Goal: Task Accomplishment & Management: Use online tool/utility

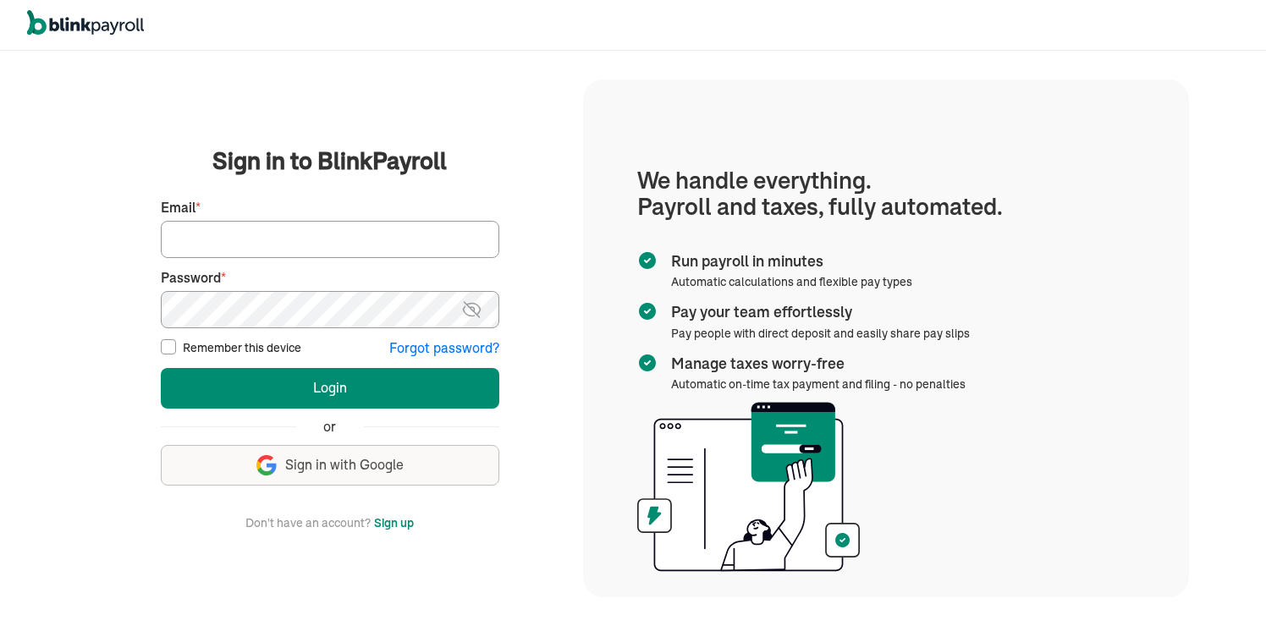
click at [227, 344] on label "Remember this device" at bounding box center [242, 347] width 119 height 17
click at [176, 344] on input "Remember this device" at bounding box center [168, 346] width 15 height 15
checkbox input "true"
click at [235, 245] on input "Email *" at bounding box center [330, 239] width 339 height 37
type input "INQUIRIES@HTWCLEANING.COM"
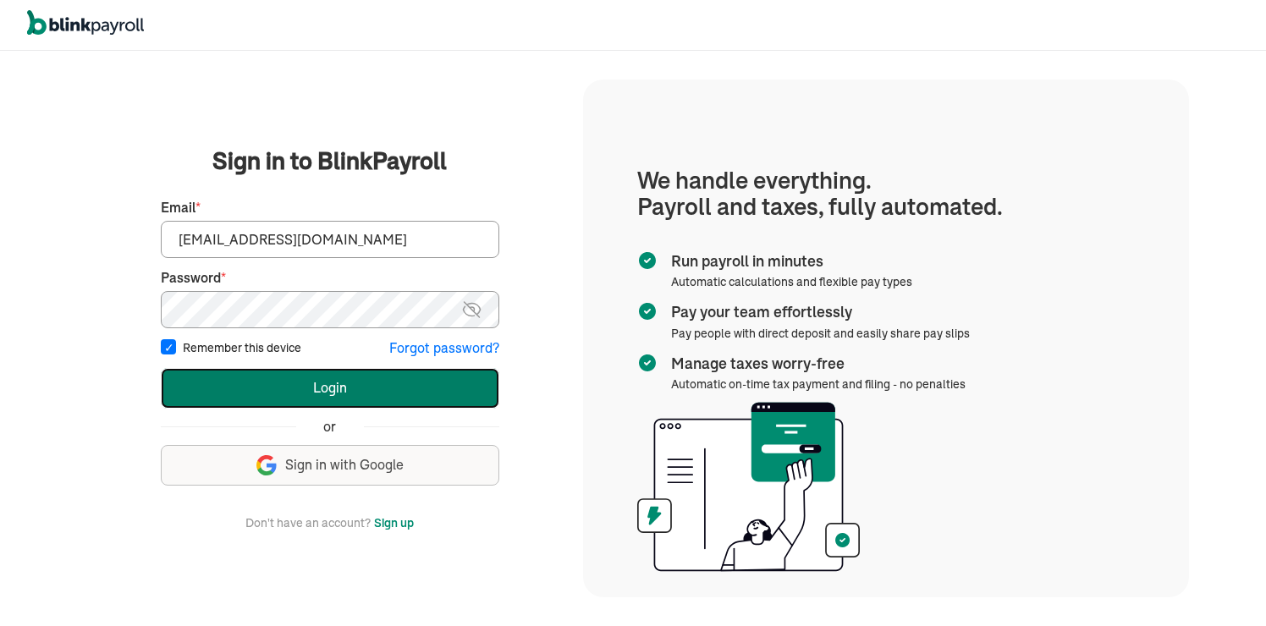
click at [339, 389] on button "Login" at bounding box center [330, 388] width 339 height 41
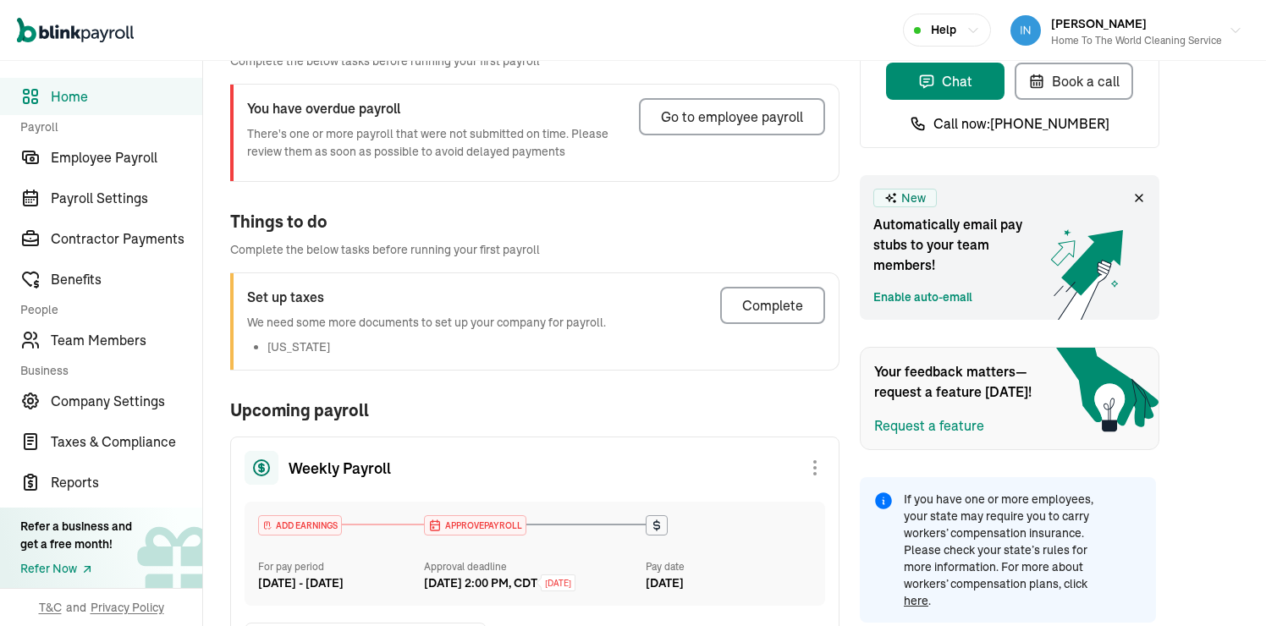
scroll to position [272, 0]
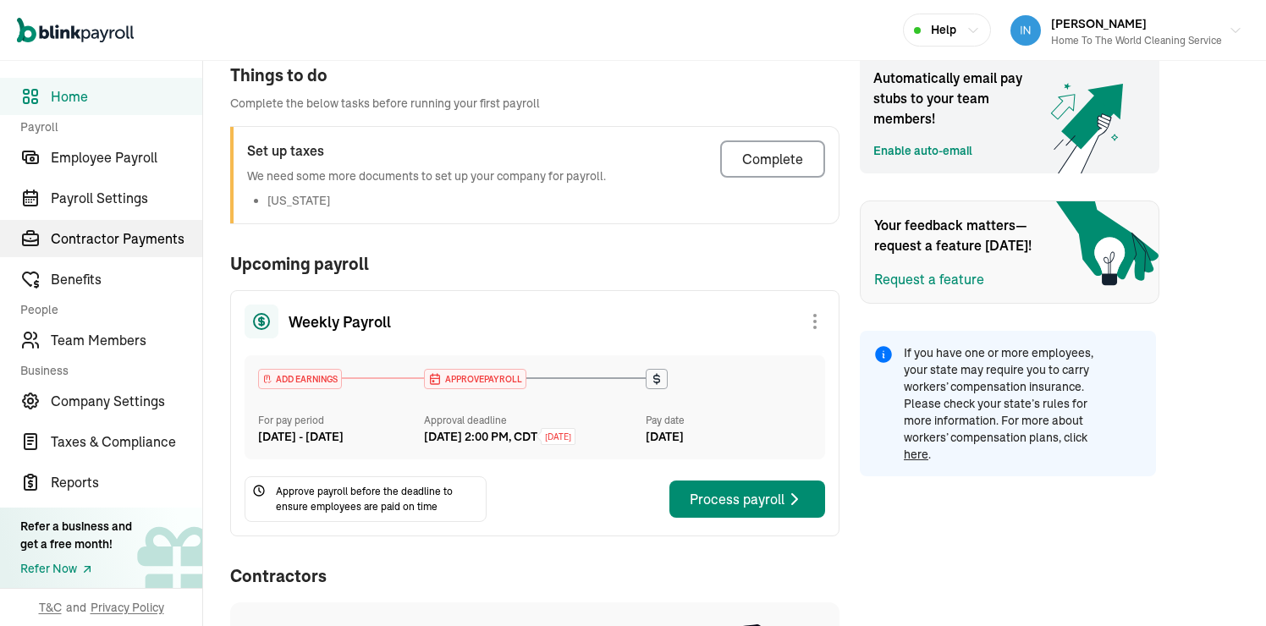
click at [150, 240] on span "Contractor Payments" at bounding box center [127, 239] width 152 height 20
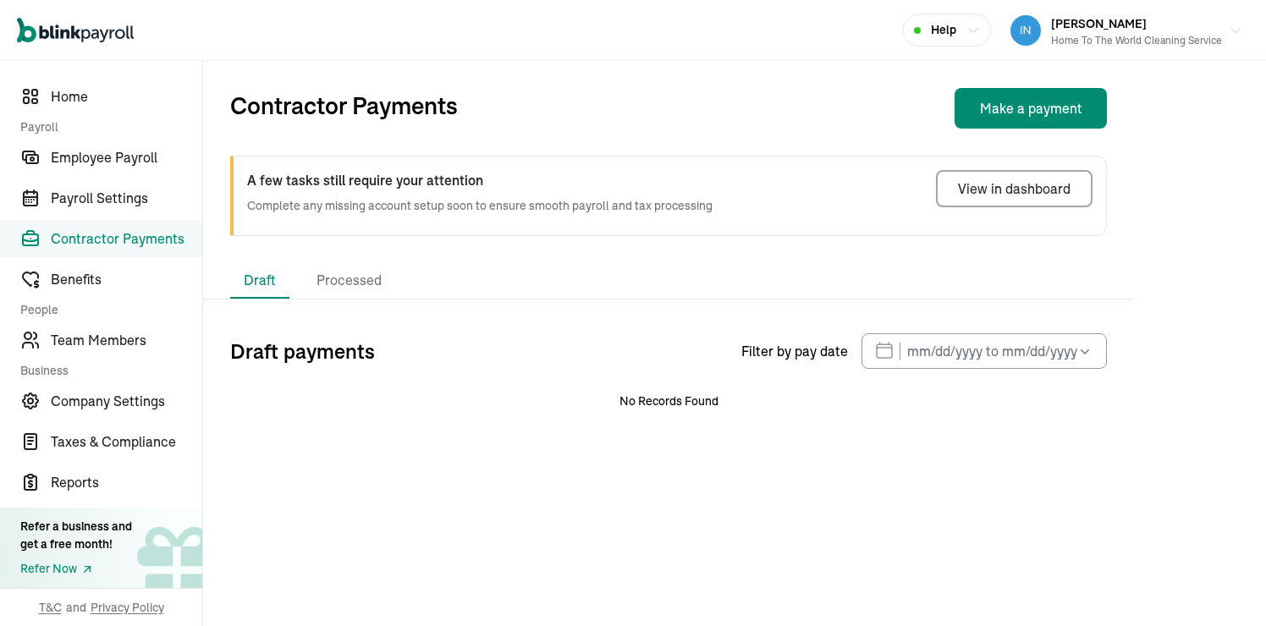
click at [997, 110] on button "Make a payment" at bounding box center [1031, 108] width 152 height 41
select select "direct_deposit"
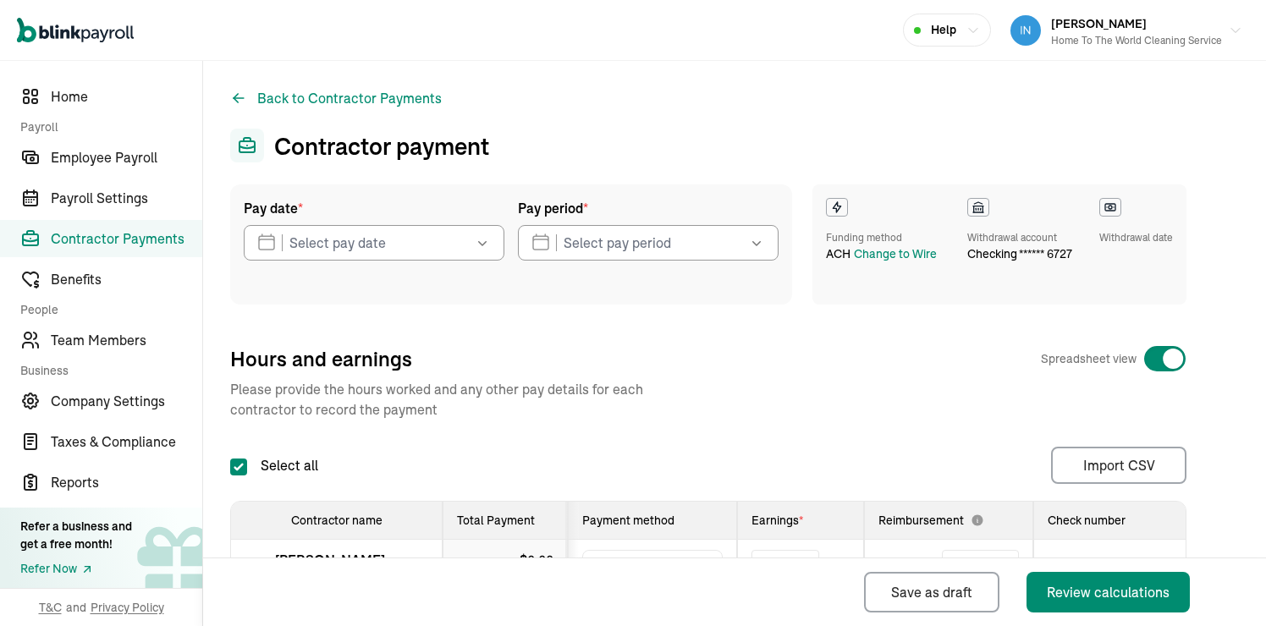
click at [458, 248] on button "button" at bounding box center [480, 243] width 47 height 36
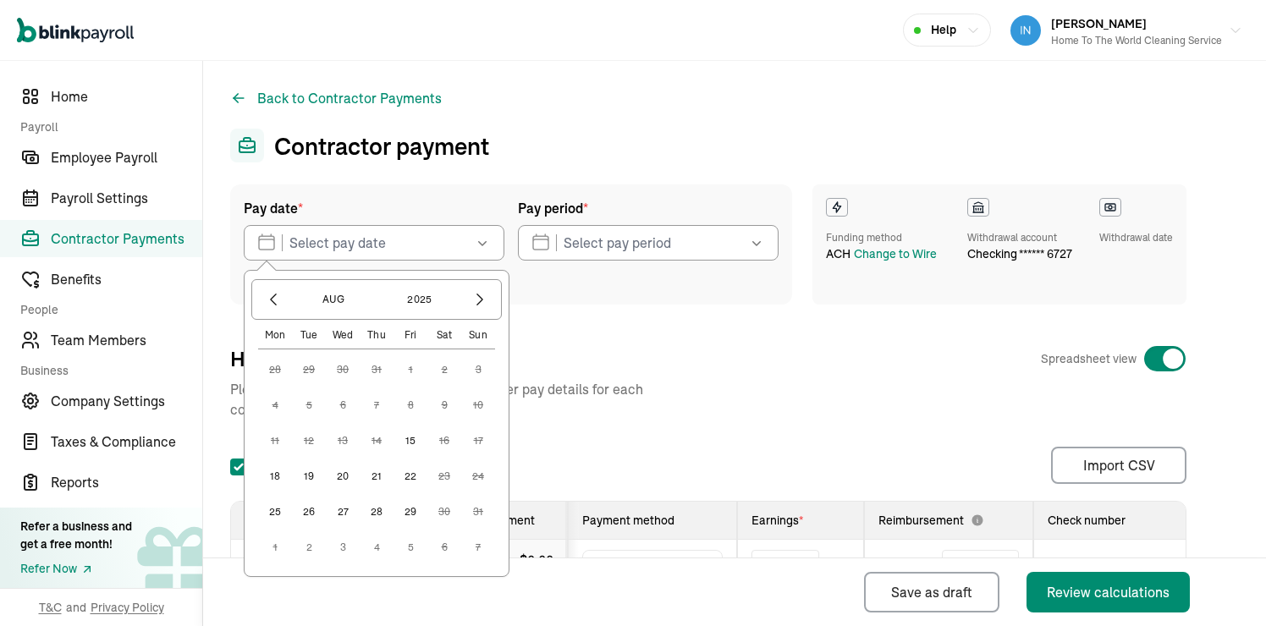
click at [410, 441] on button "15" at bounding box center [411, 441] width 34 height 34
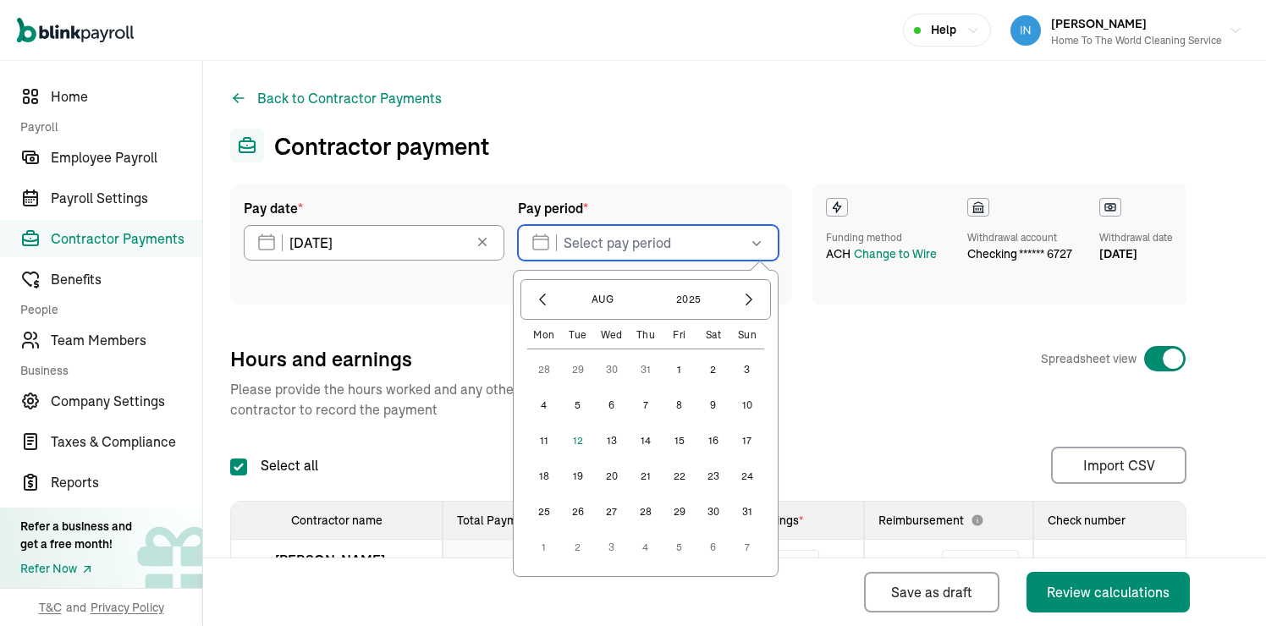
click at [623, 243] on input "text" at bounding box center [648, 243] width 261 height 36
click at [746, 373] on button "3" at bounding box center [748, 370] width 34 height 34
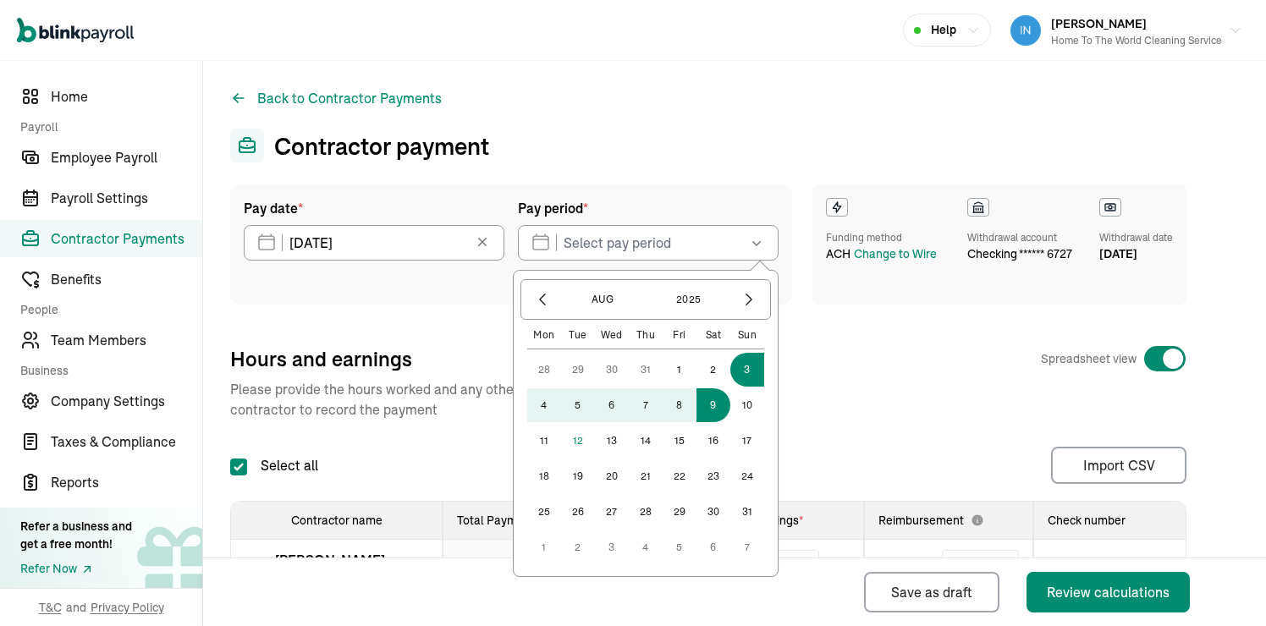
click at [720, 406] on button "9" at bounding box center [714, 406] width 34 height 34
type input "[DATE] - [DATE]"
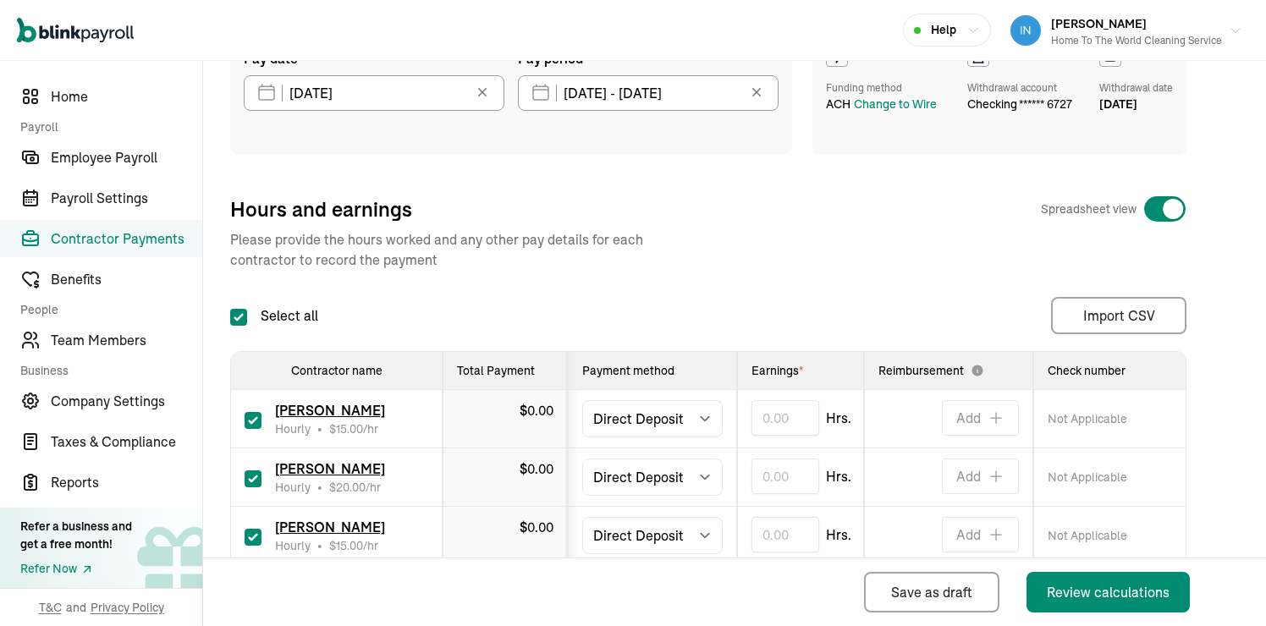
scroll to position [246, 0]
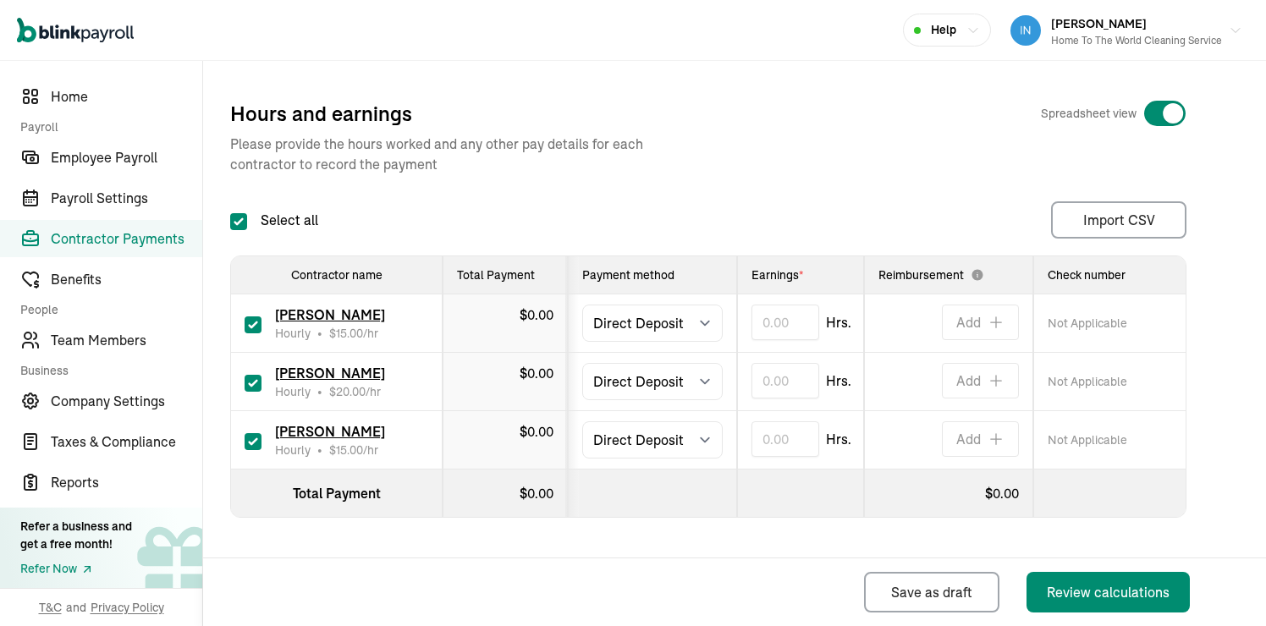
click at [255, 317] on input "checkbox" at bounding box center [253, 325] width 17 height 17
checkbox input "false"
type input "0.00"
click at [253, 435] on input "checkbox" at bounding box center [253, 441] width 17 height 17
checkbox input "false"
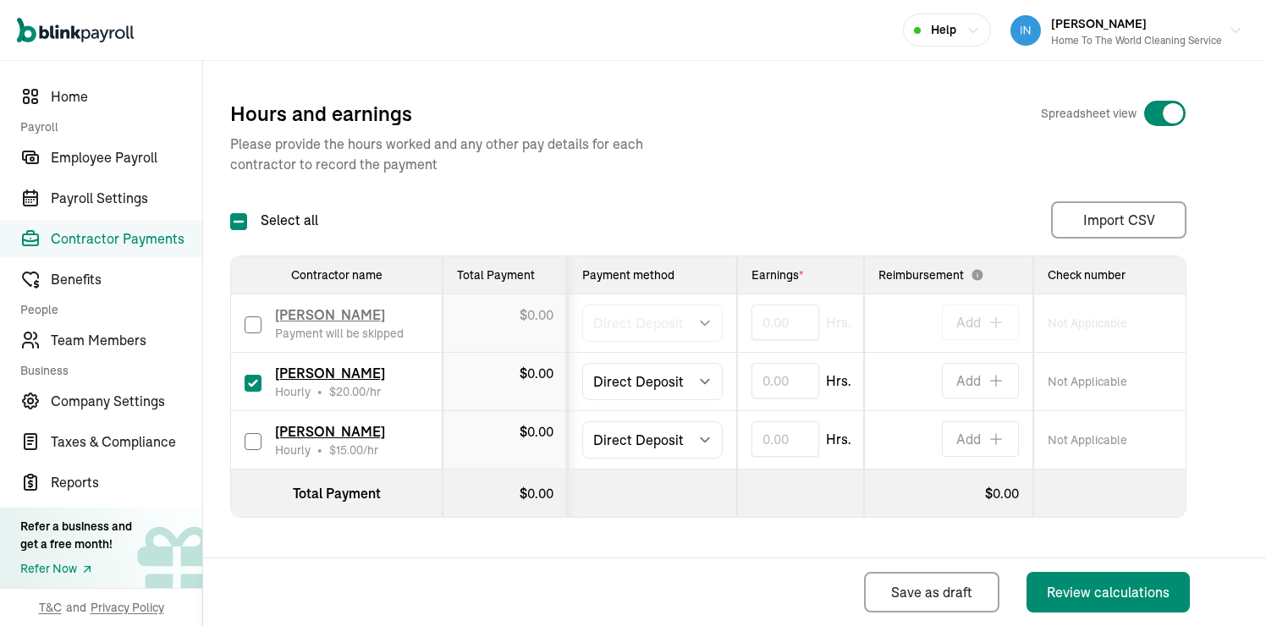
type input "0.00"
click at [796, 378] on input "text" at bounding box center [786, 381] width 68 height 36
type input "12.31"
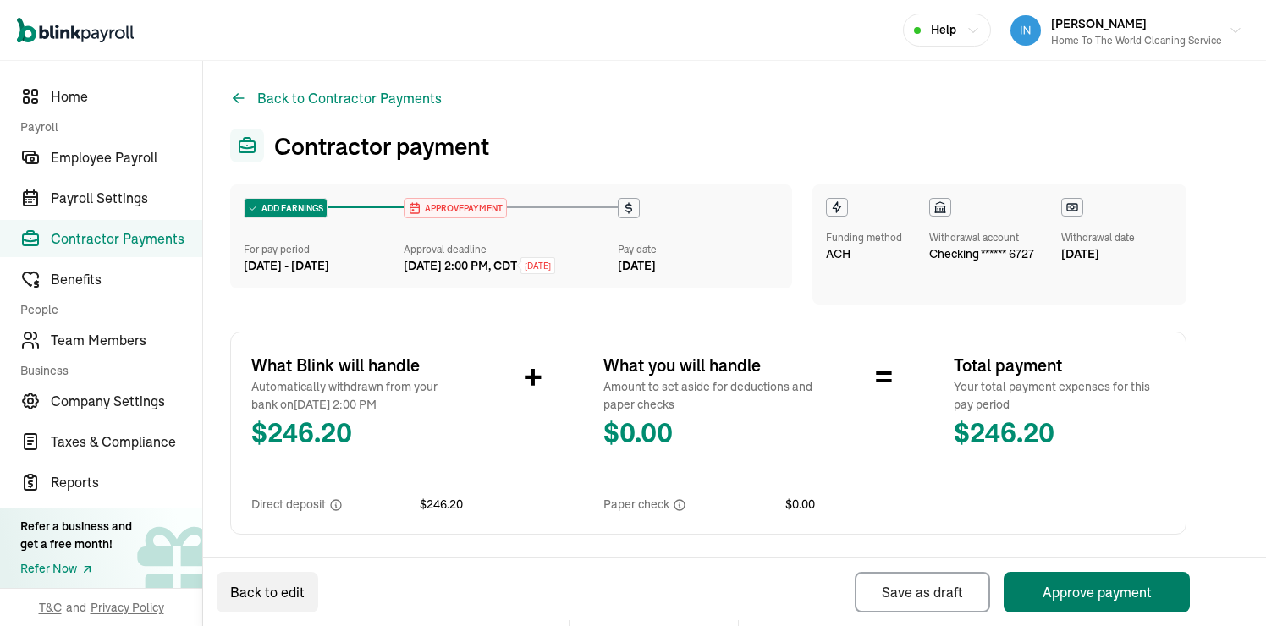
click at [1091, 601] on button "Approve payment" at bounding box center [1097, 592] width 186 height 41
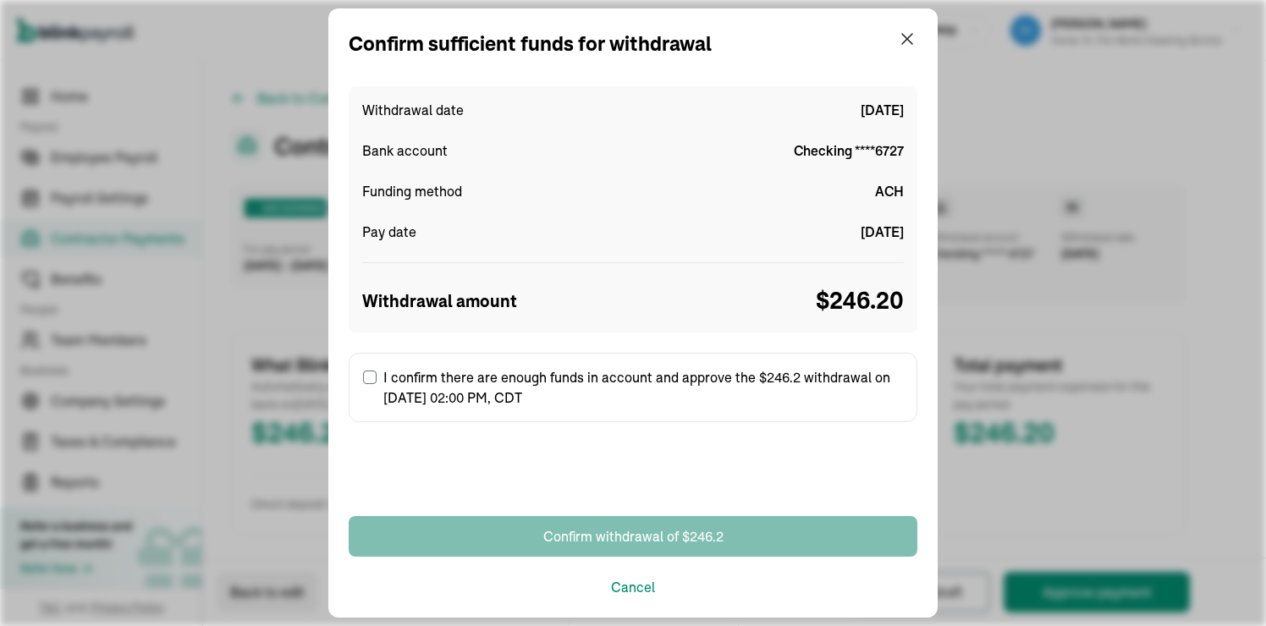
click at [371, 374] on input "I confirm there are enough funds in account and approve the $246.2 withdrawal o…" at bounding box center [370, 378] width 14 height 14
checkbox input "true"
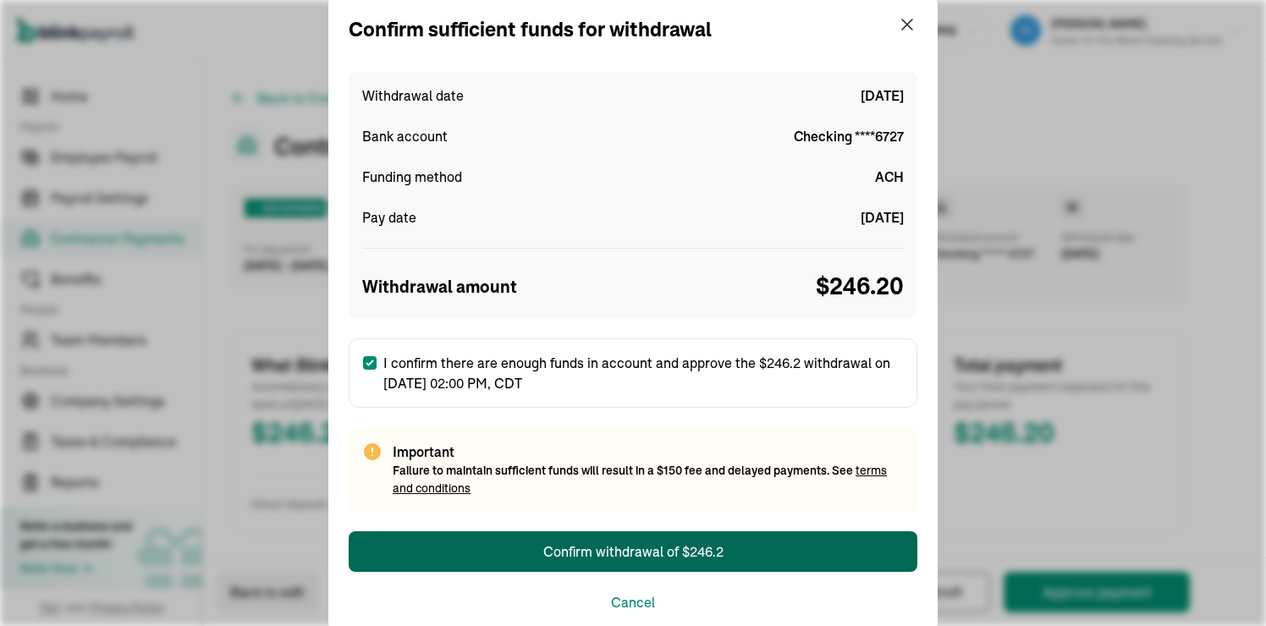
click at [607, 553] on div "Confirm withdrawal of $246.2" at bounding box center [633, 552] width 180 height 20
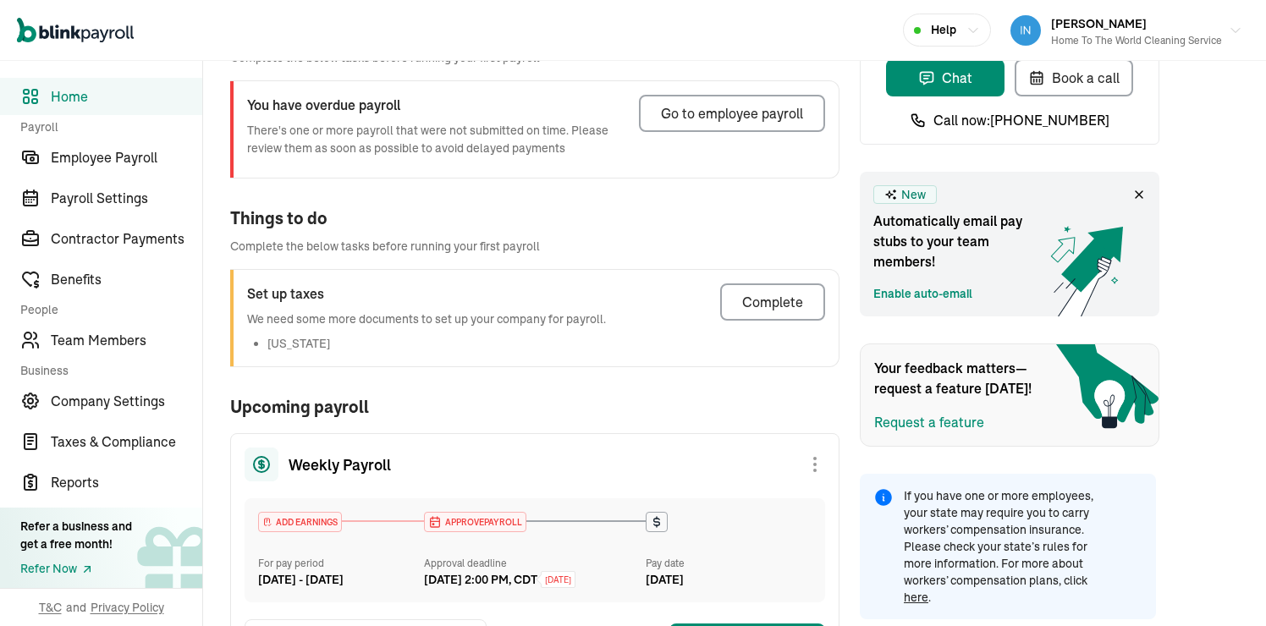
scroll to position [272, 0]
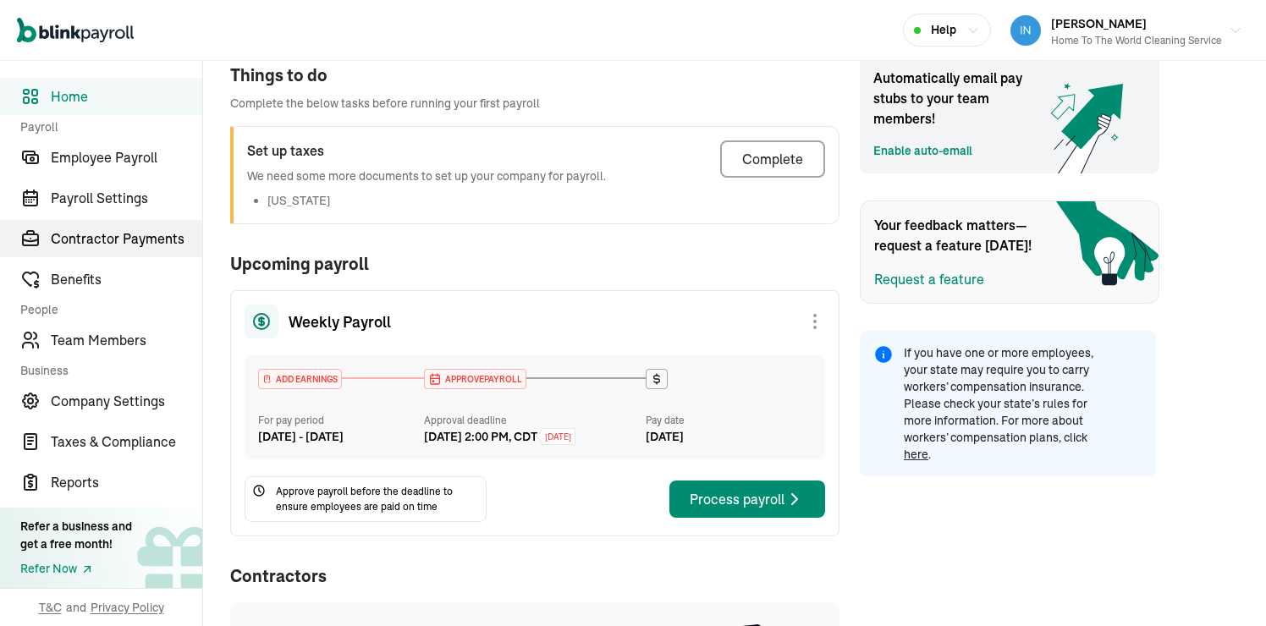
click at [150, 240] on span "Contractor Payments" at bounding box center [127, 239] width 152 height 20
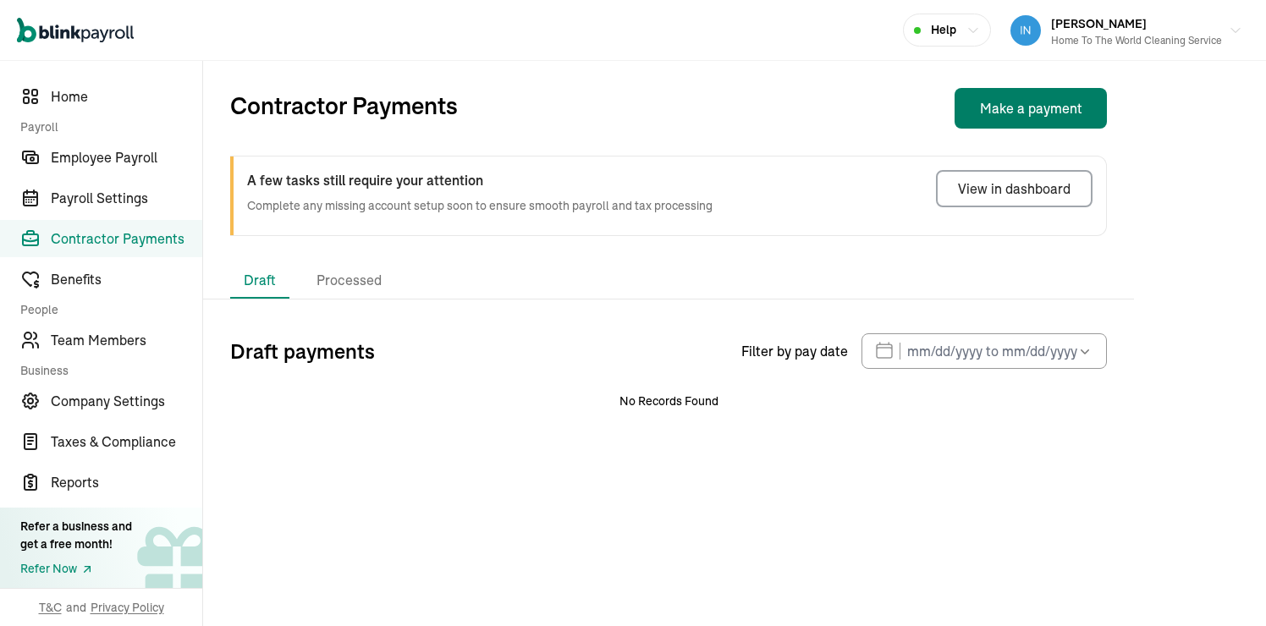
click at [997, 110] on button "Make a payment" at bounding box center [1031, 108] width 152 height 41
select select "direct_deposit"
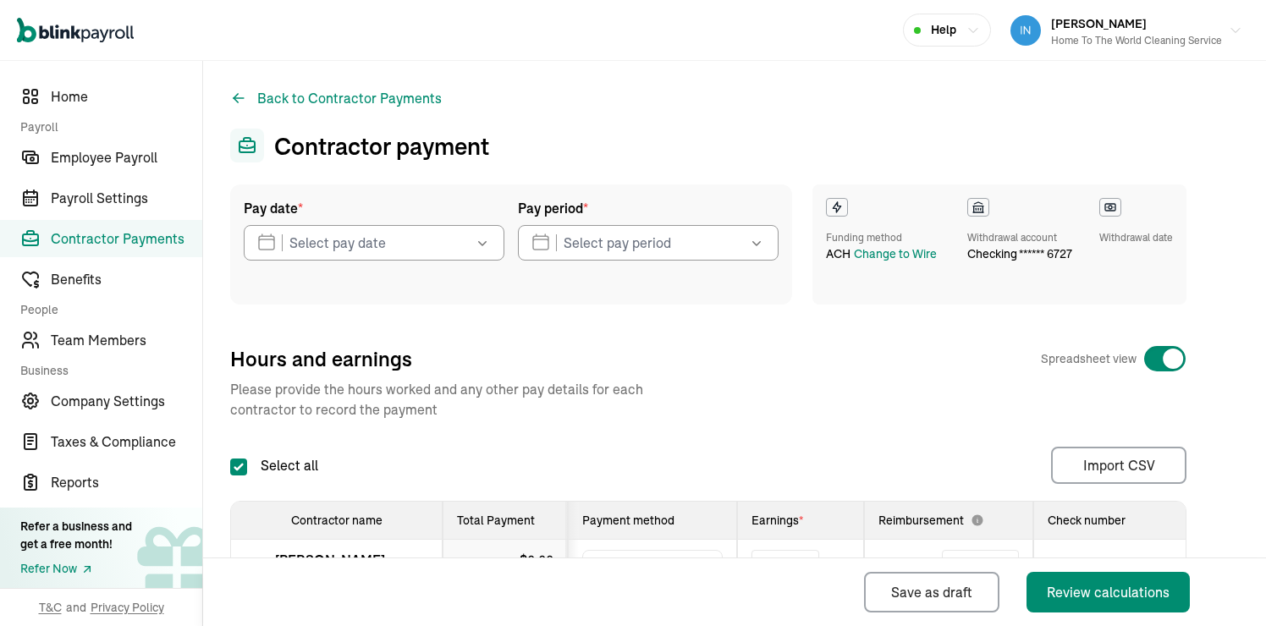
click at [458, 248] on button "button" at bounding box center [480, 243] width 47 height 36
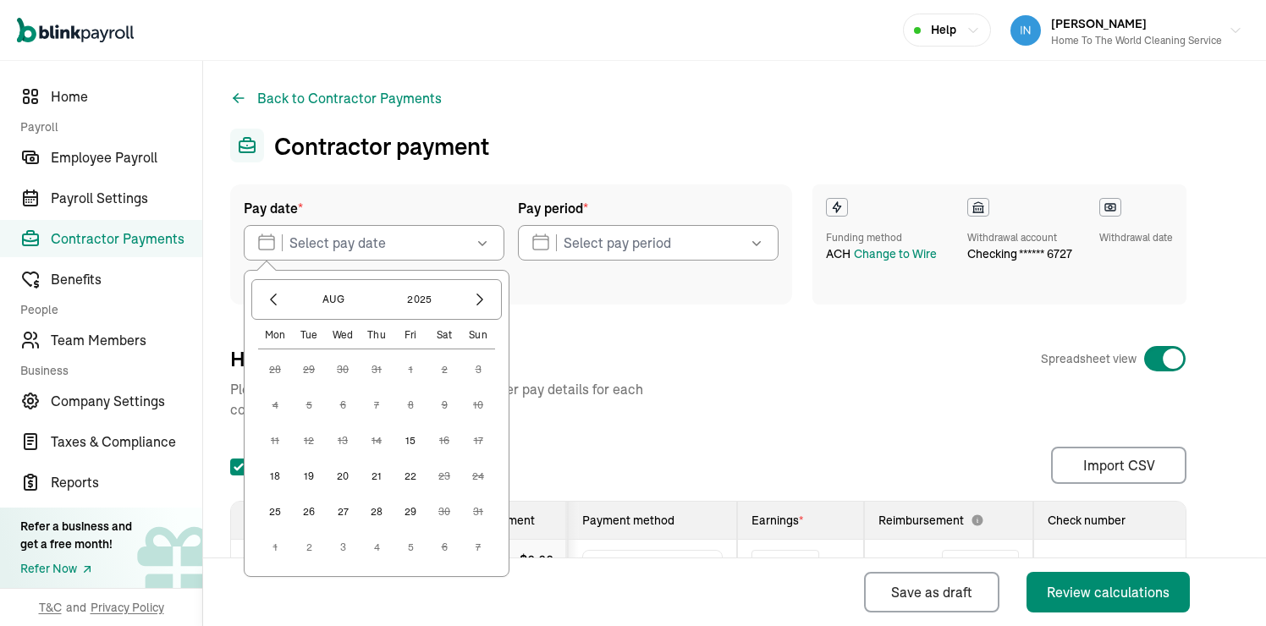
click at [410, 441] on button "15" at bounding box center [411, 441] width 34 height 34
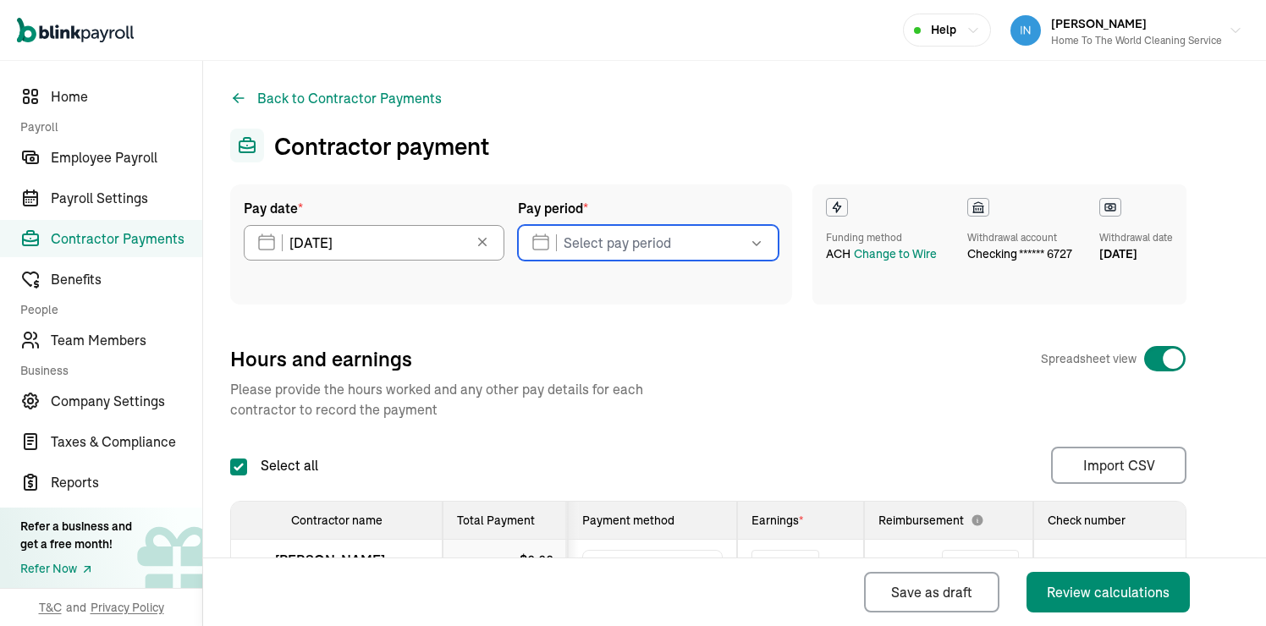
click at [623, 243] on input "text" at bounding box center [648, 243] width 261 height 36
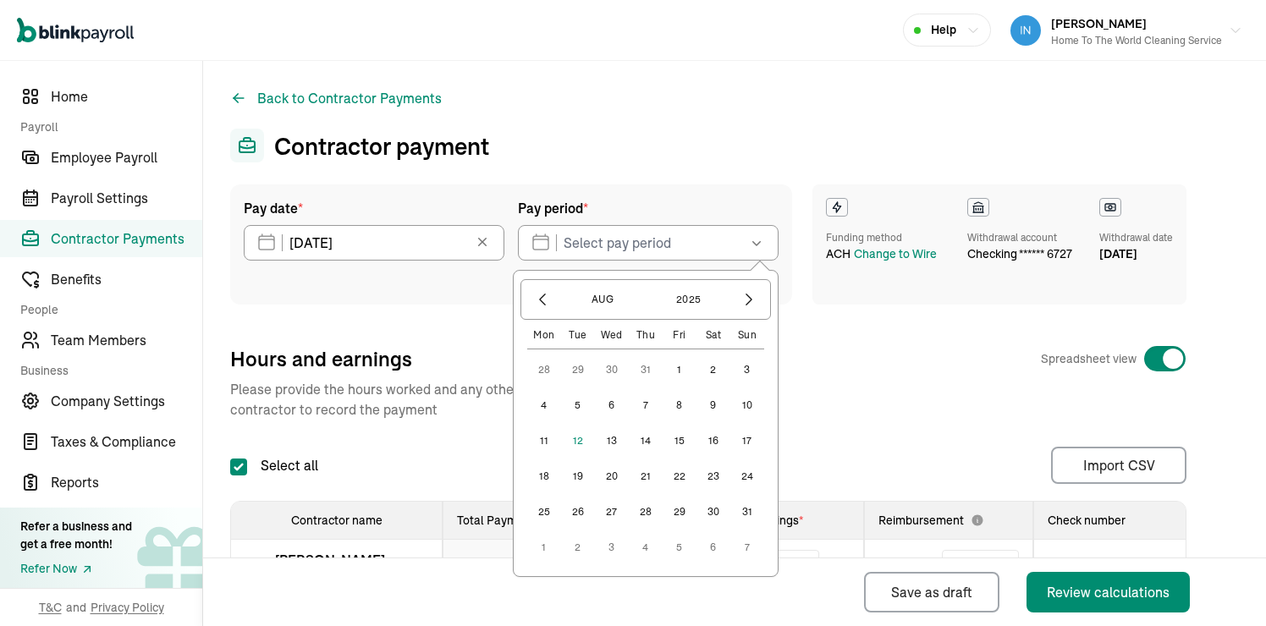
click at [746, 373] on button "3" at bounding box center [748, 370] width 34 height 34
click at [720, 406] on button "9" at bounding box center [714, 406] width 34 height 34
type input "[DATE] - [DATE]"
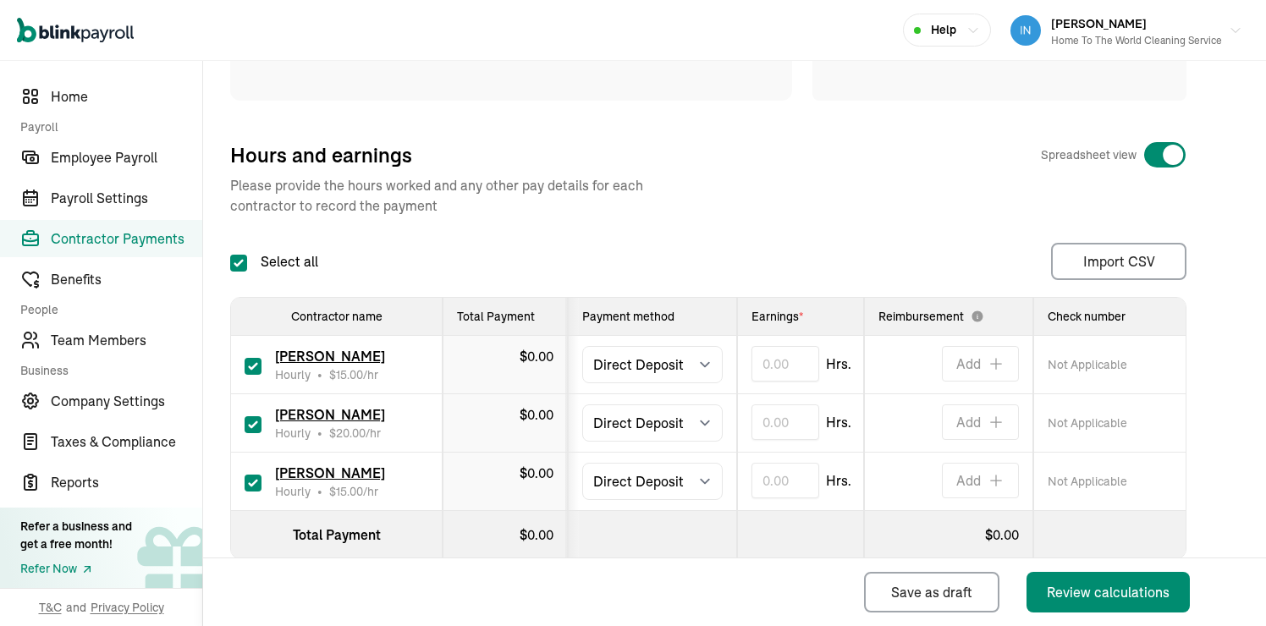
scroll to position [246, 0]
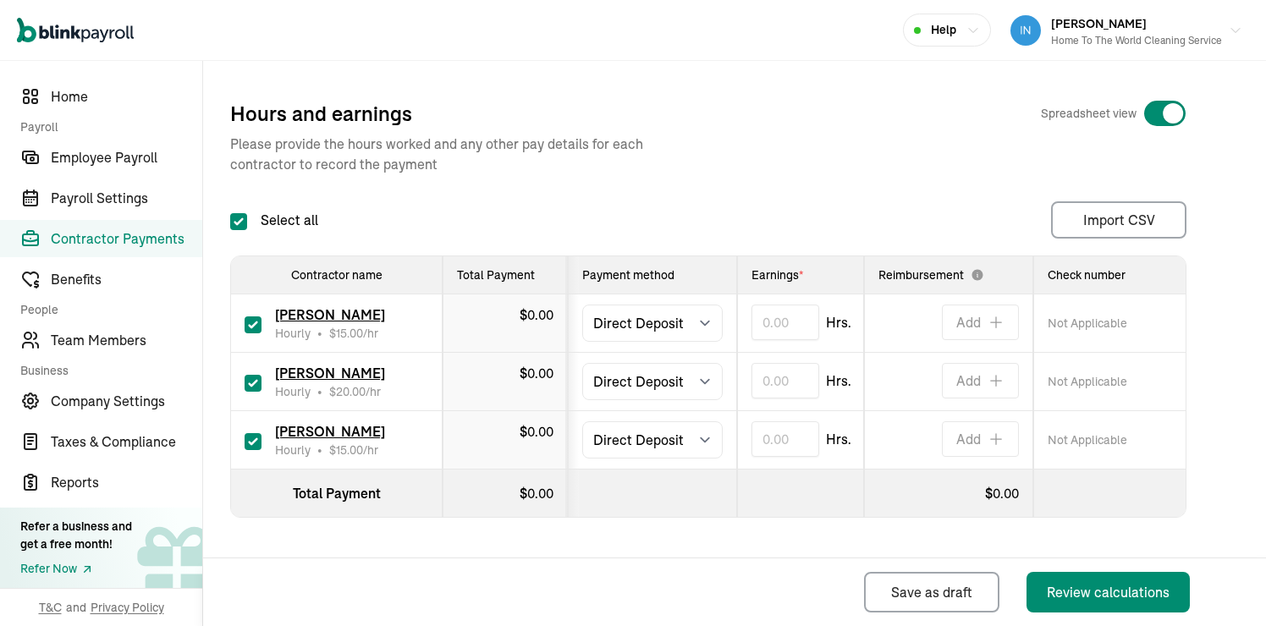
click at [255, 317] on input "checkbox" at bounding box center [253, 325] width 17 height 17
checkbox input "false"
type input "0.00"
click at [253, 435] on input "checkbox" at bounding box center [253, 441] width 17 height 17
checkbox input "false"
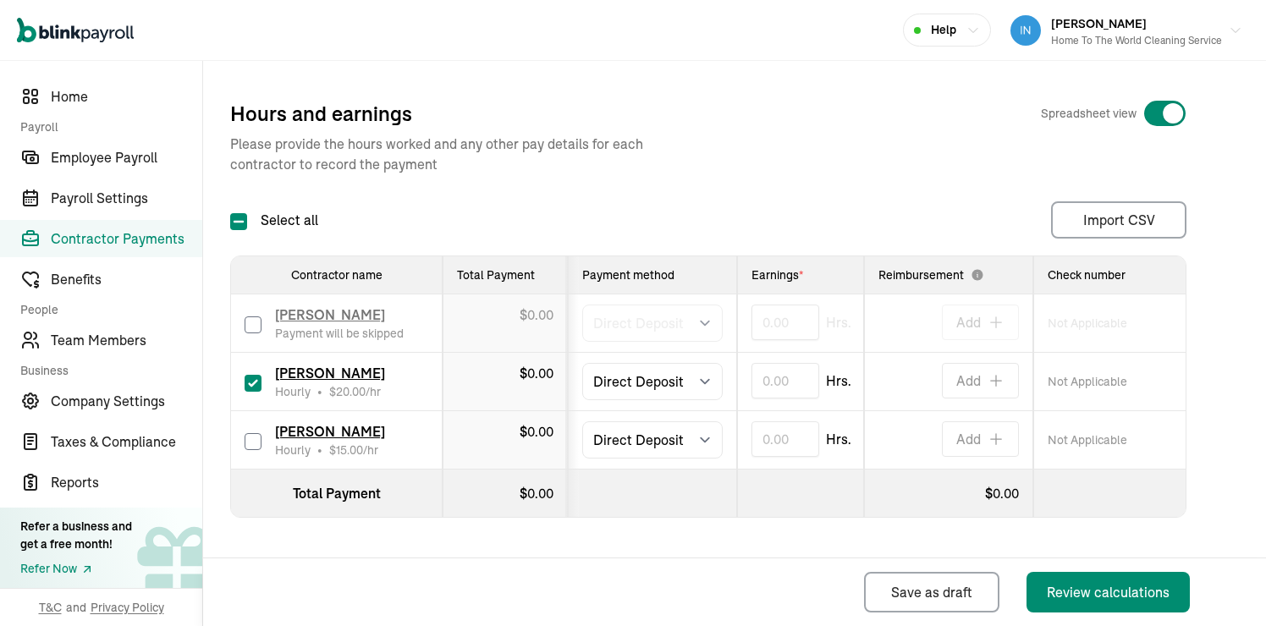
type input "0.00"
click at [796, 378] on input "text" at bounding box center [786, 381] width 68 height 36
type input "12.31"
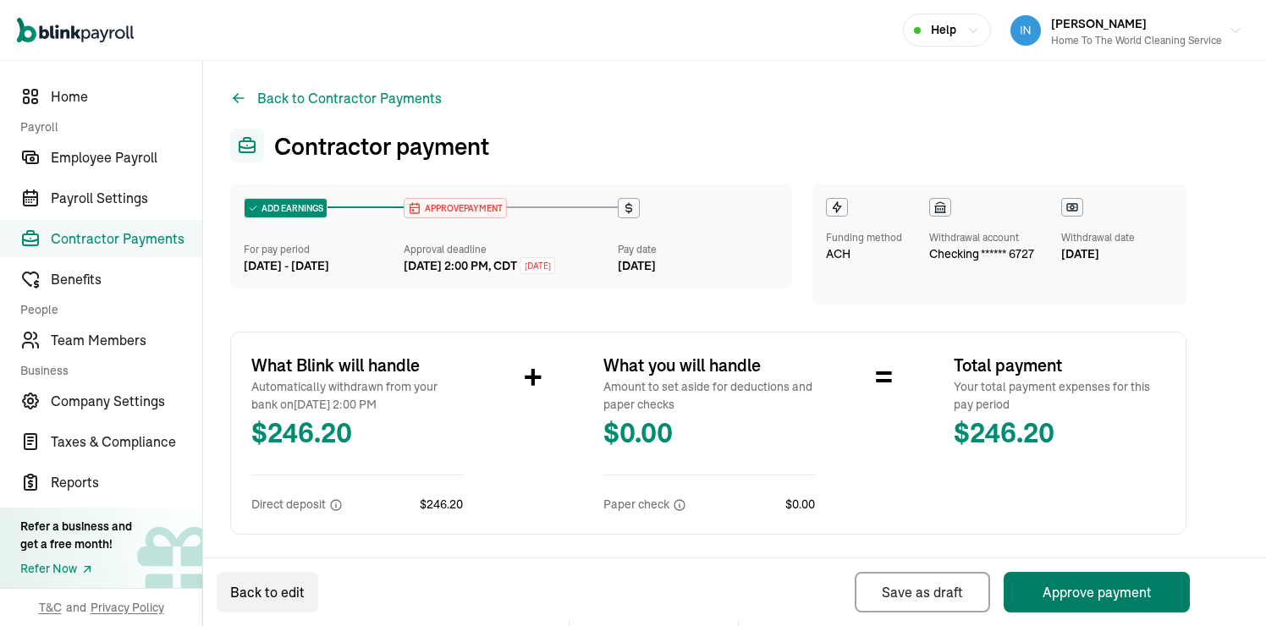
click at [1091, 601] on button "Approve payment" at bounding box center [1097, 592] width 186 height 41
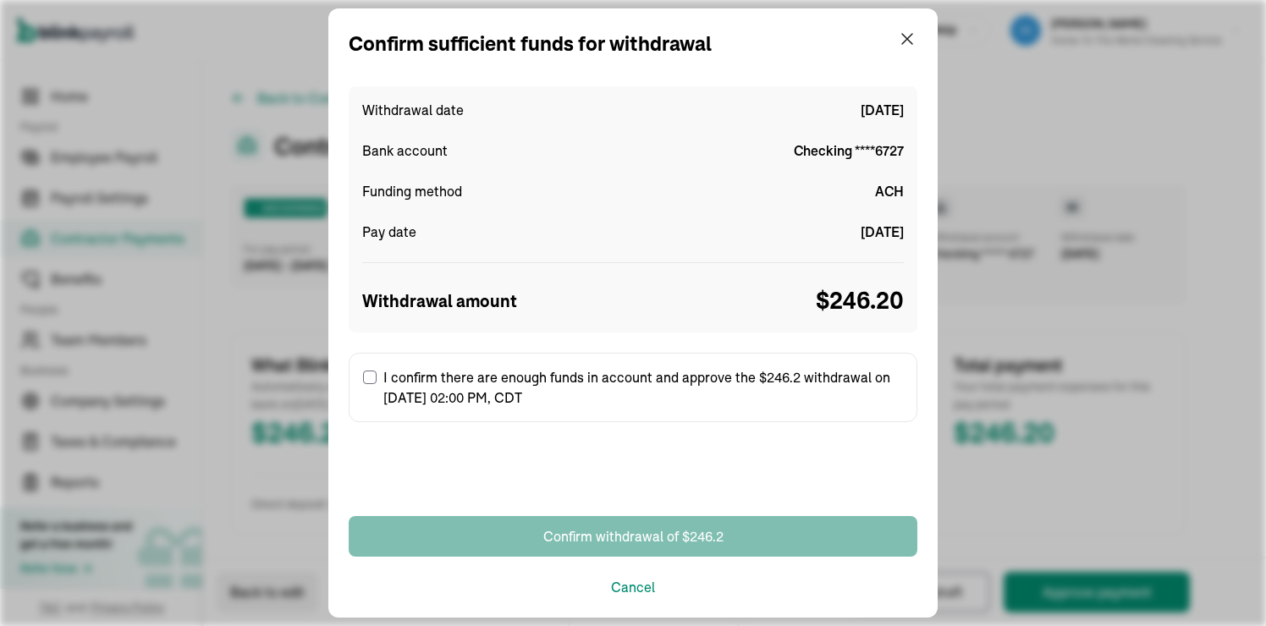
click at [371, 374] on input "I confirm there are enough funds in account and approve the $246.2 withdrawal o…" at bounding box center [370, 378] width 14 height 14
checkbox input "true"
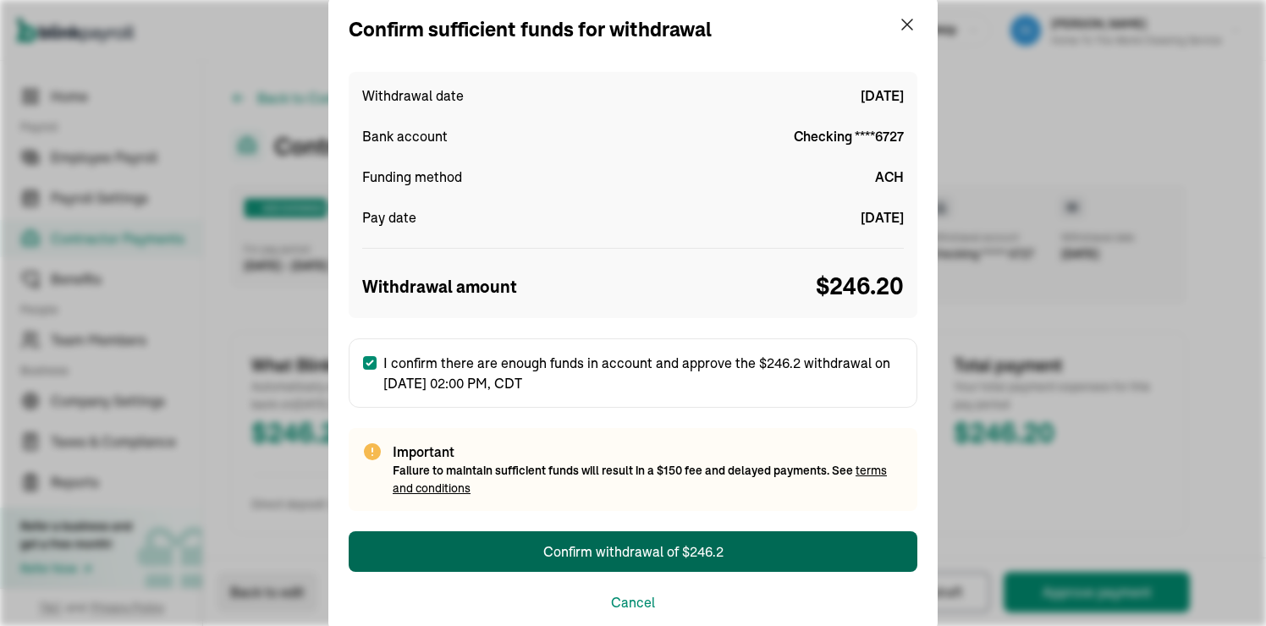
click at [607, 553] on div "Confirm withdrawal of $246.2" at bounding box center [633, 552] width 180 height 20
